Goal: Task Accomplishment & Management: Use online tool/utility

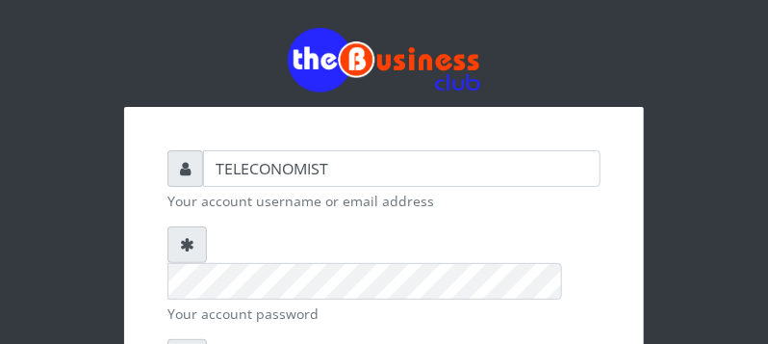
scroll to position [304, 0]
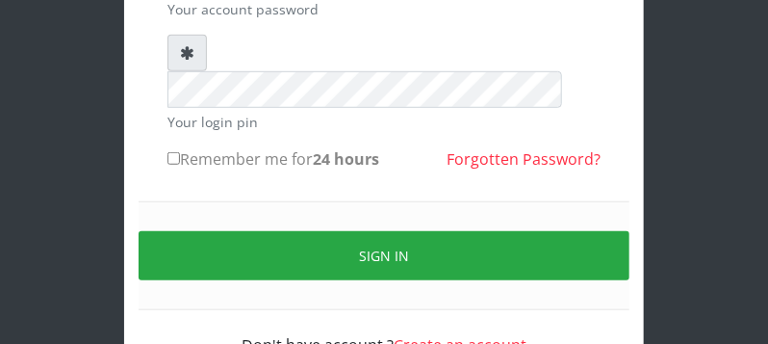
click at [173, 152] on input "Remember me for 24 hours" at bounding box center [174, 158] width 13 height 13
checkbox input "true"
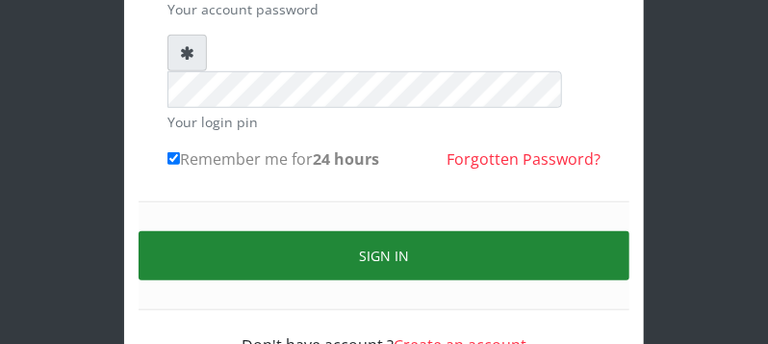
click at [182, 231] on button "Sign in" at bounding box center [384, 255] width 491 height 49
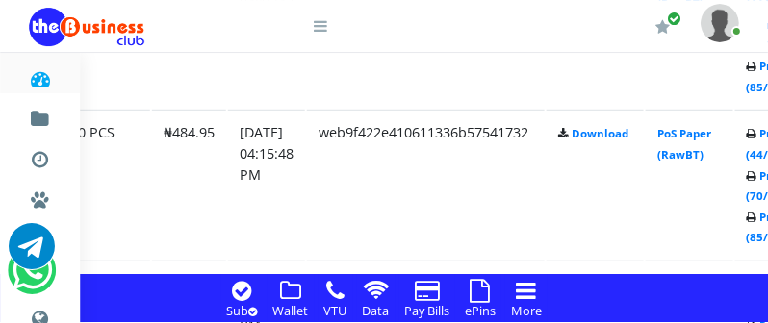
scroll to position [2212, 308]
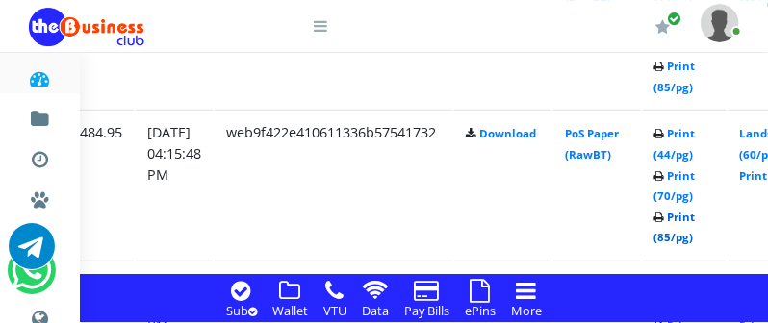
click at [696, 238] on link "Print (85/pg)" at bounding box center [675, 228] width 41 height 36
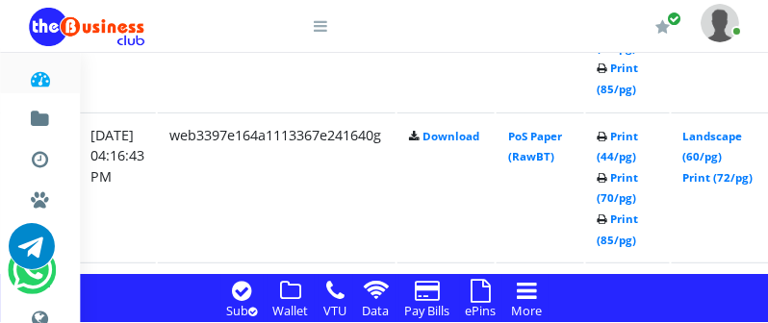
scroll to position [2059, 370]
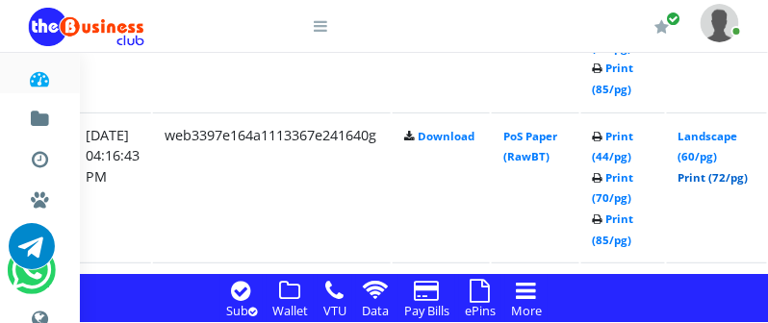
click at [726, 181] on link "Print (72/pg)" at bounding box center [714, 177] width 70 height 14
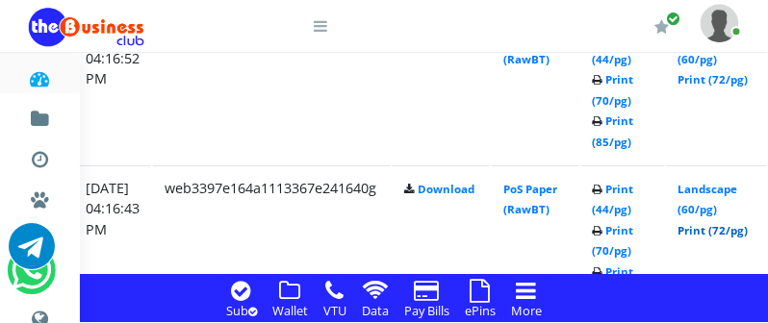
scroll to position [1958, 370]
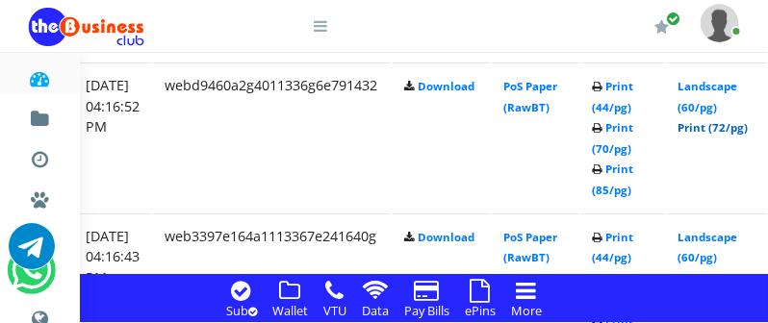
click at [745, 132] on link "Print (72/pg)" at bounding box center [714, 127] width 70 height 14
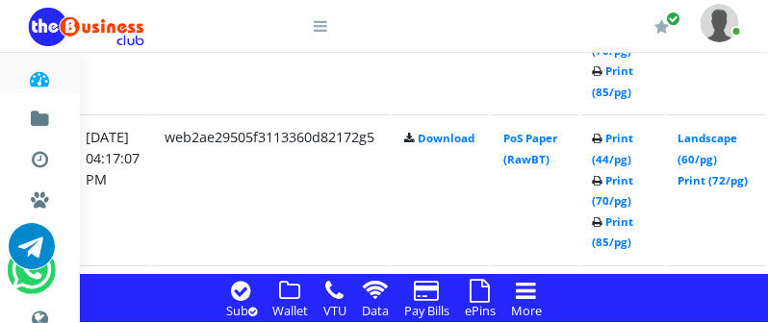
scroll to position [1704, 370]
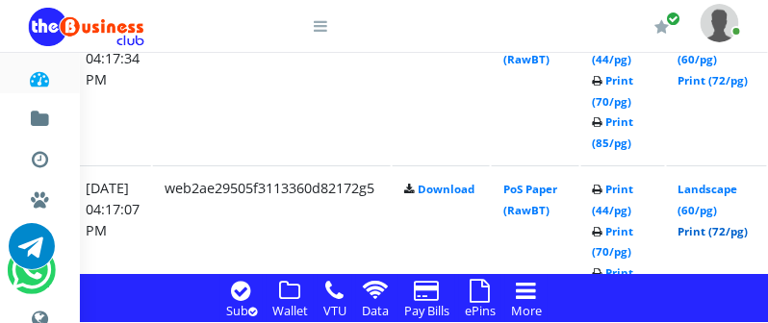
click at [743, 236] on link "Print (72/pg)" at bounding box center [714, 231] width 70 height 14
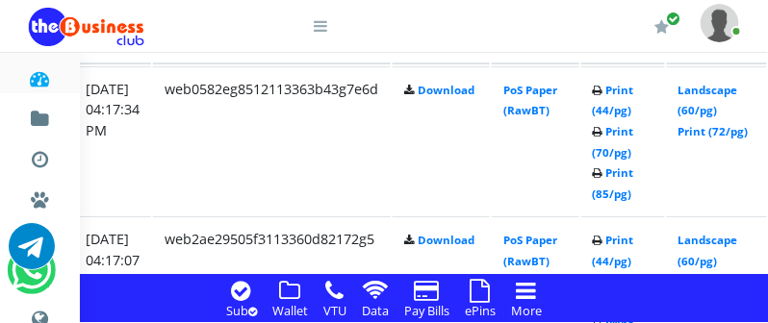
scroll to position [1602, 370]
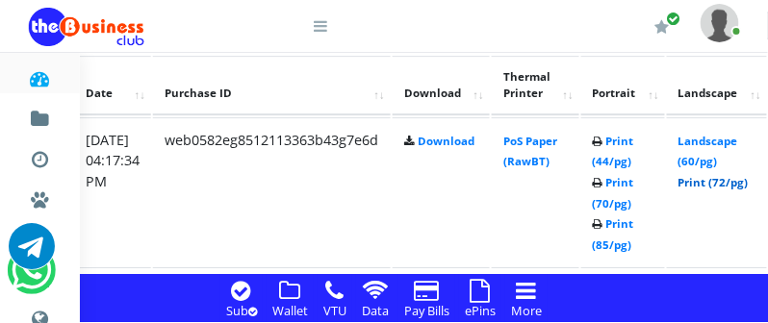
click at [749, 185] on link "Print (72/pg)" at bounding box center [714, 182] width 70 height 14
